Goal: Navigation & Orientation: Find specific page/section

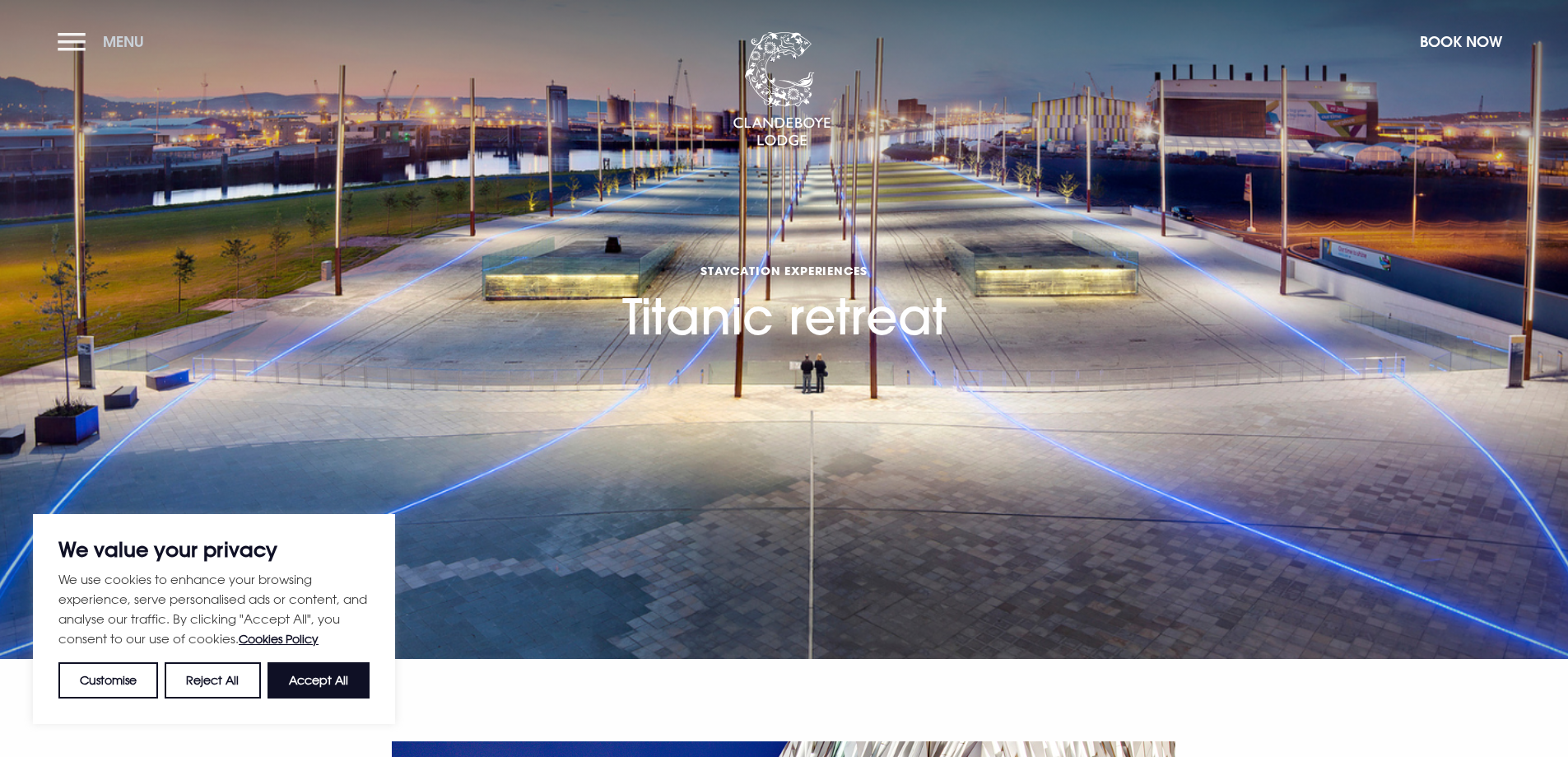
click at [87, 37] on button "Menu" at bounding box center [105, 42] width 95 height 36
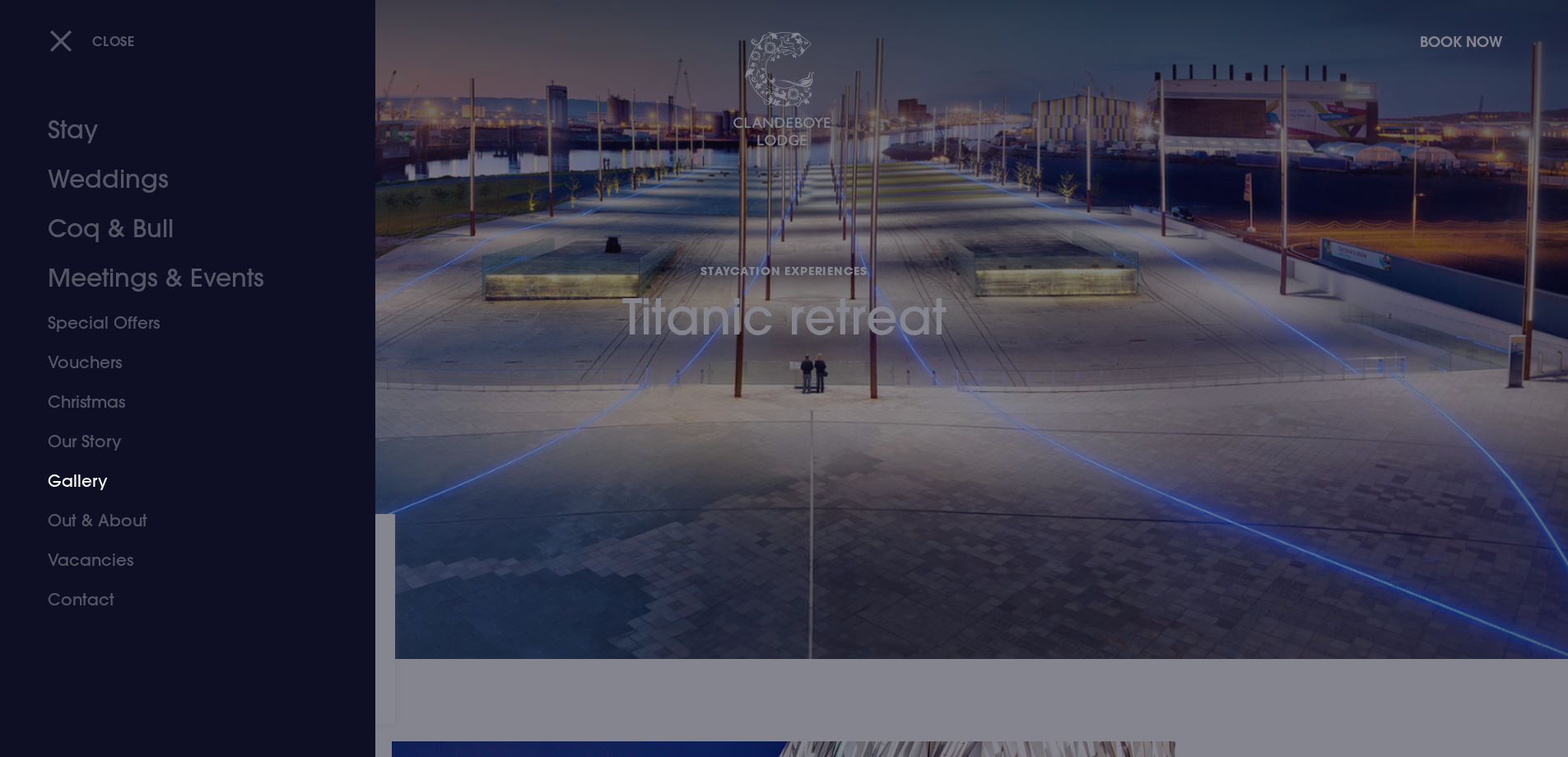
click at [90, 484] on link "Gallery" at bounding box center [178, 481] width 260 height 39
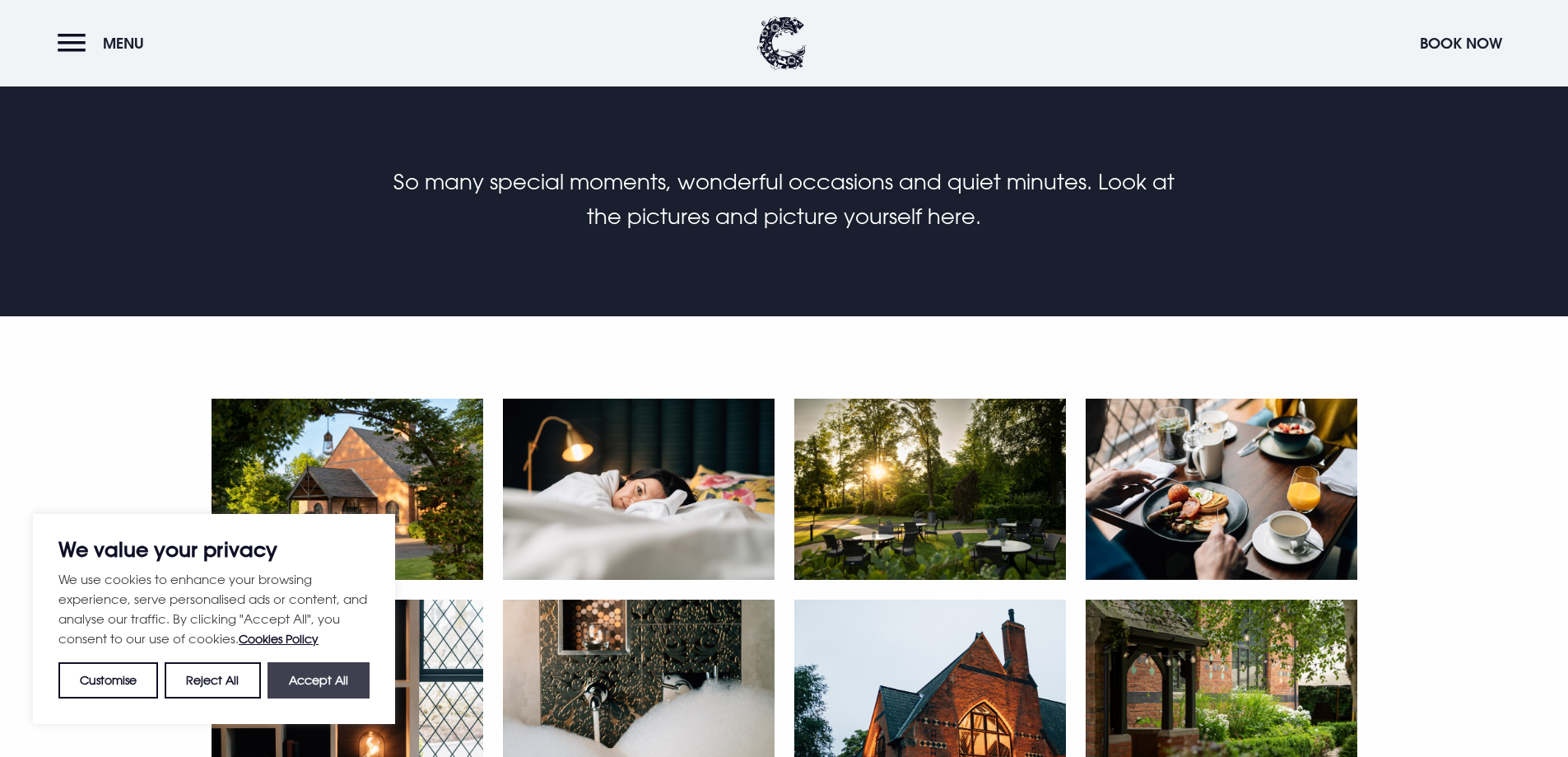
click at [320, 684] on button "Accept All" at bounding box center [319, 680] width 102 height 37
checkbox input "true"
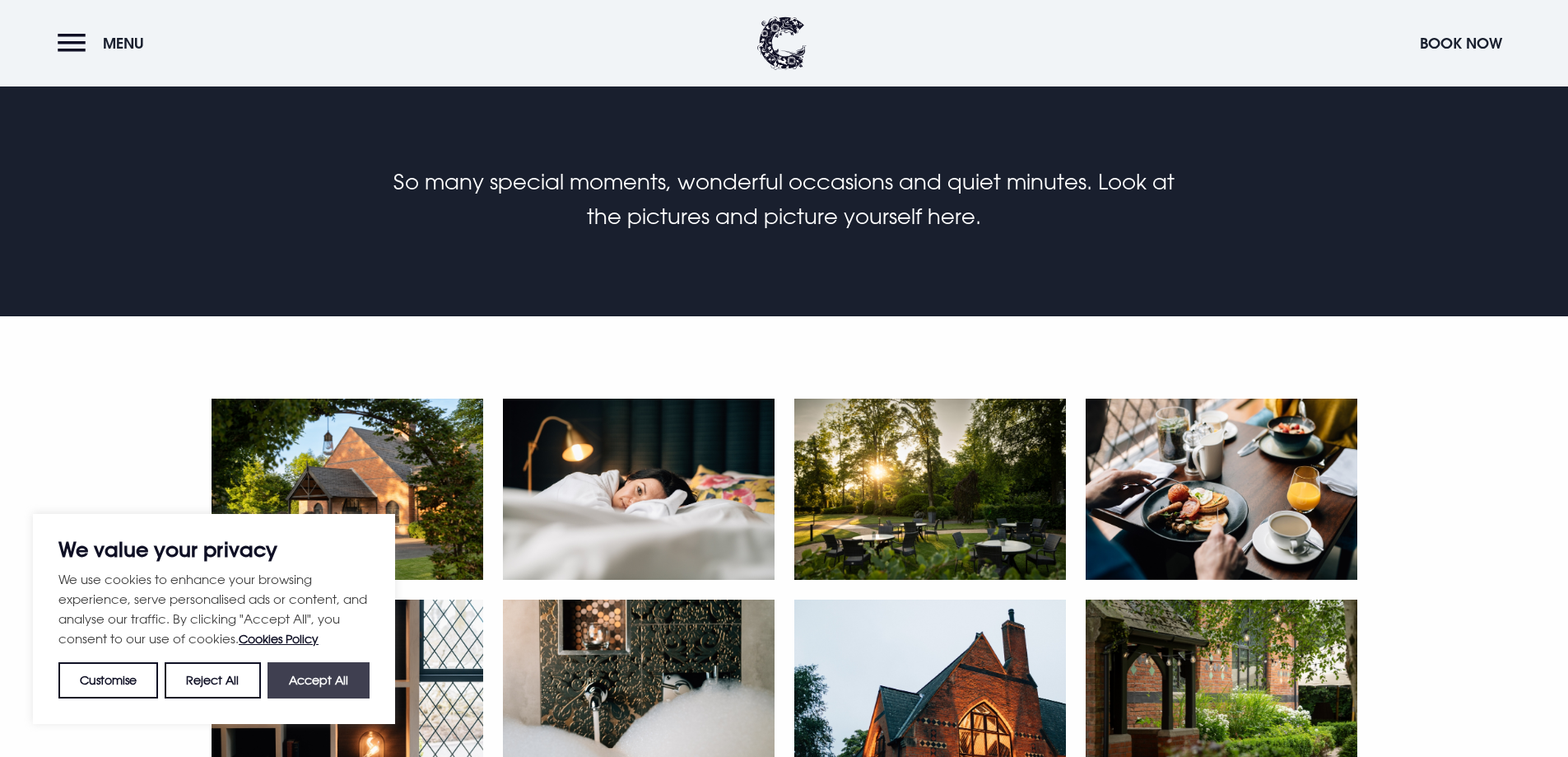
checkbox input "true"
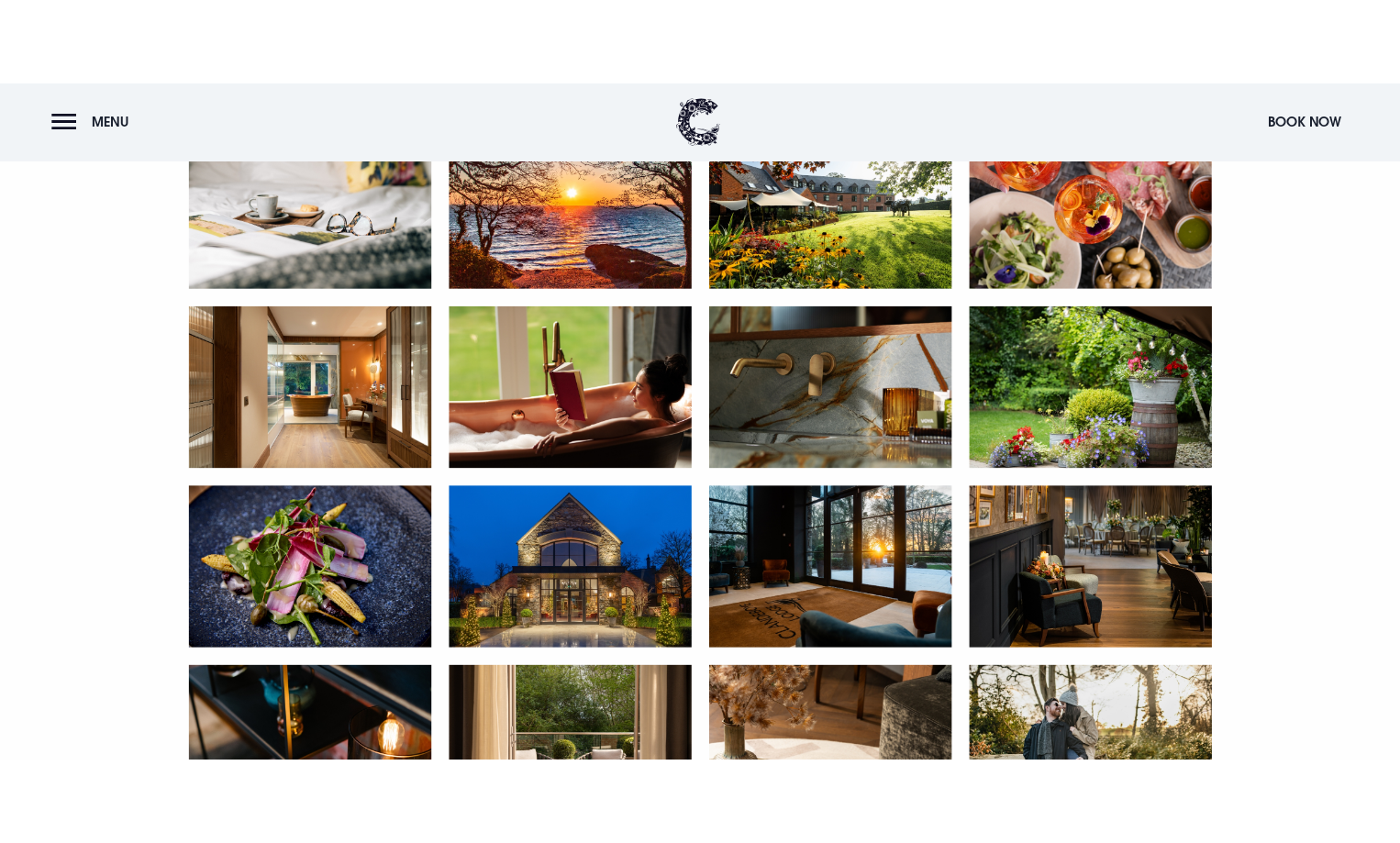
scroll to position [1743, 0]
